Goal: Navigation & Orientation: Find specific page/section

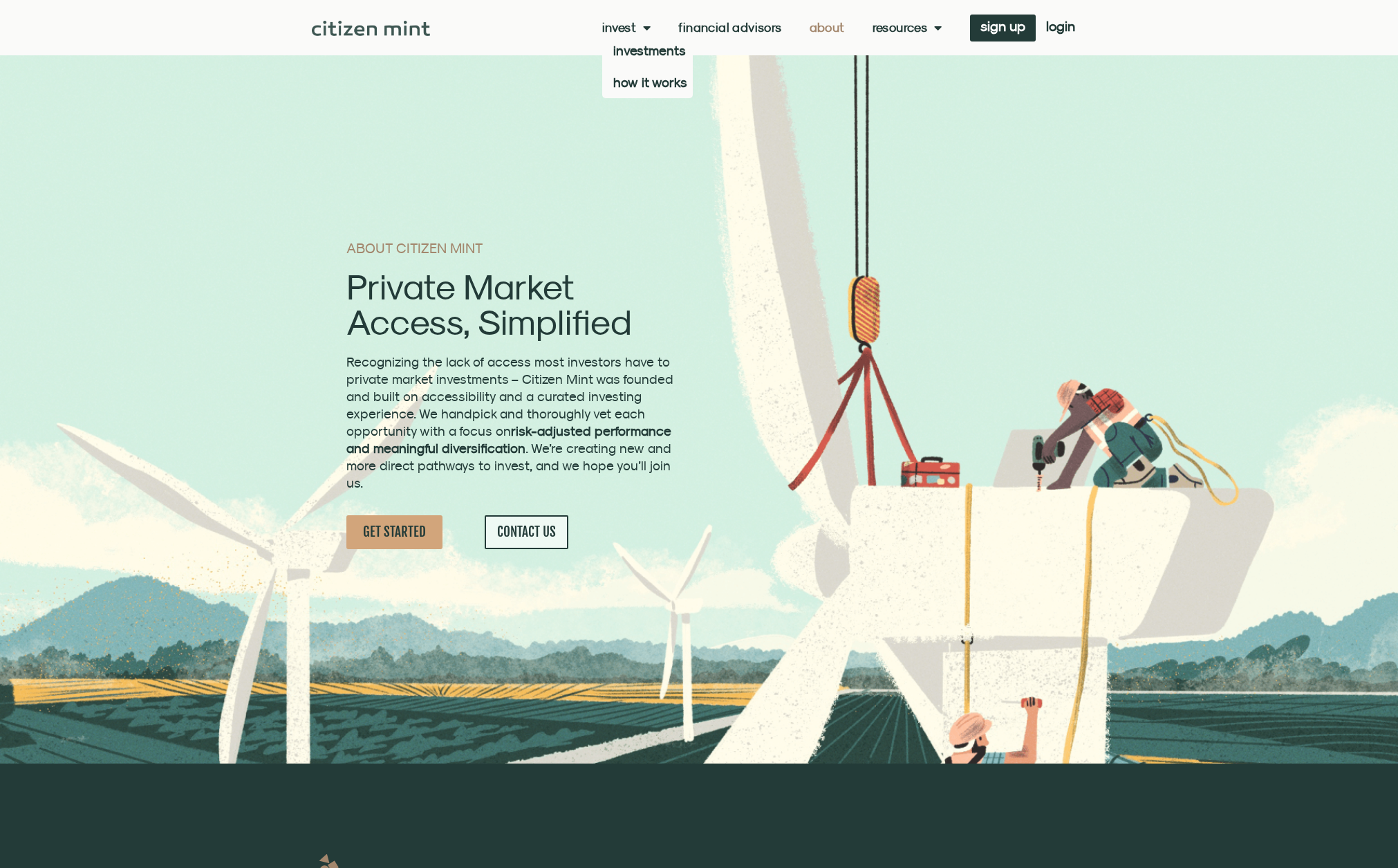
click at [809, 28] on link "About" at bounding box center [827, 27] width 36 height 14
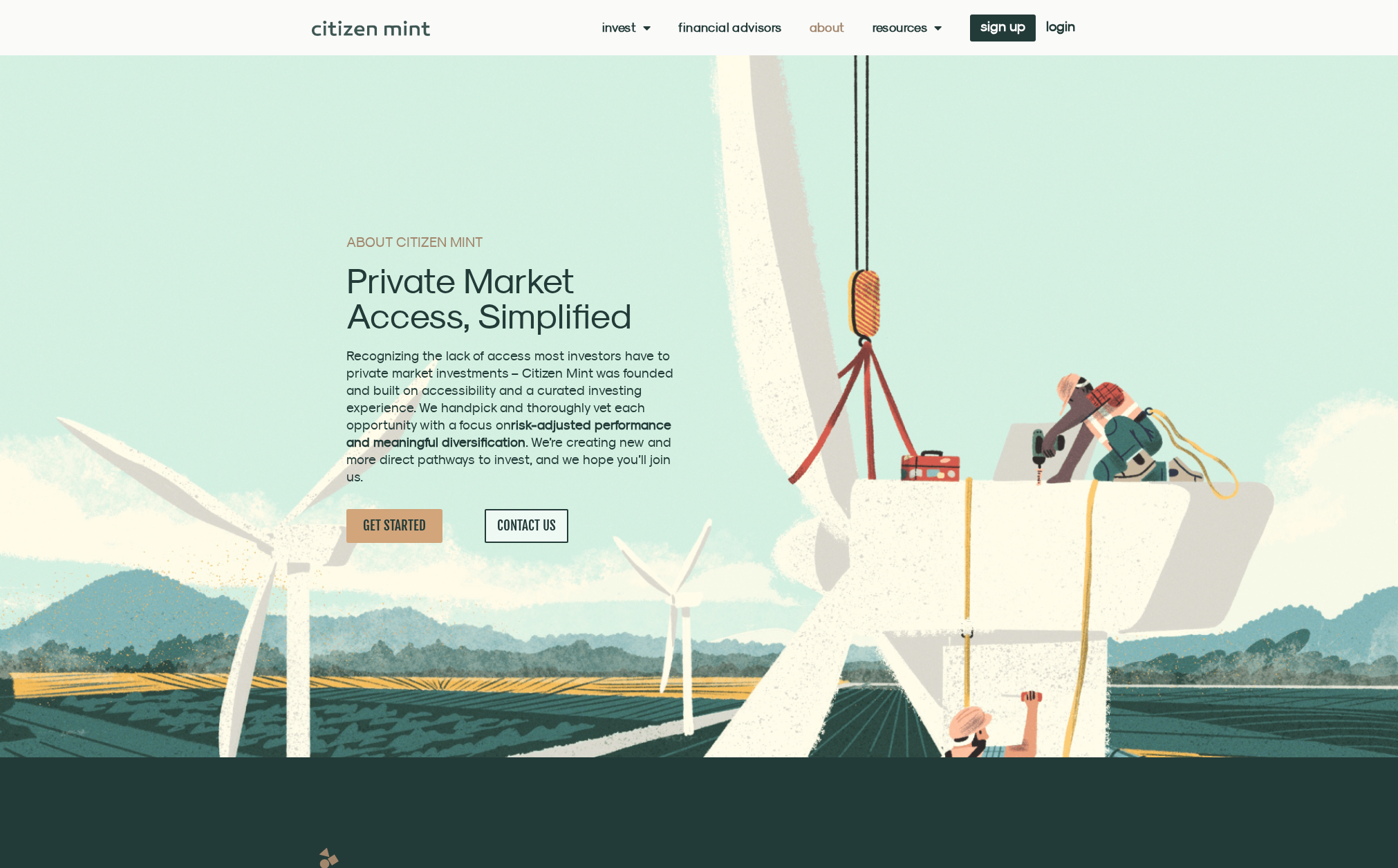
scroll to position [25, 0]
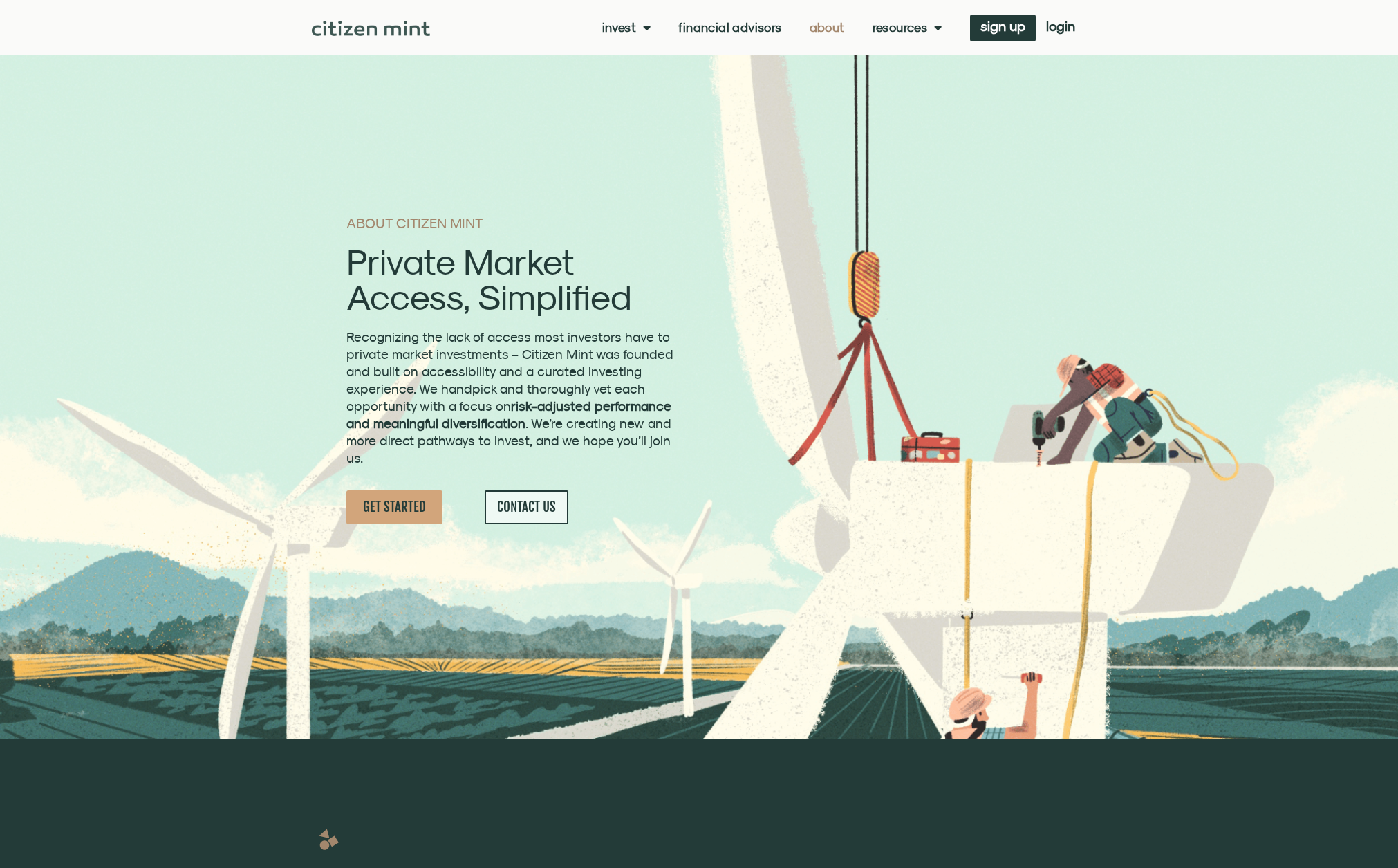
click at [818, 30] on link "About" at bounding box center [827, 27] width 36 height 14
